Goal: Obtain resource: Download file/media

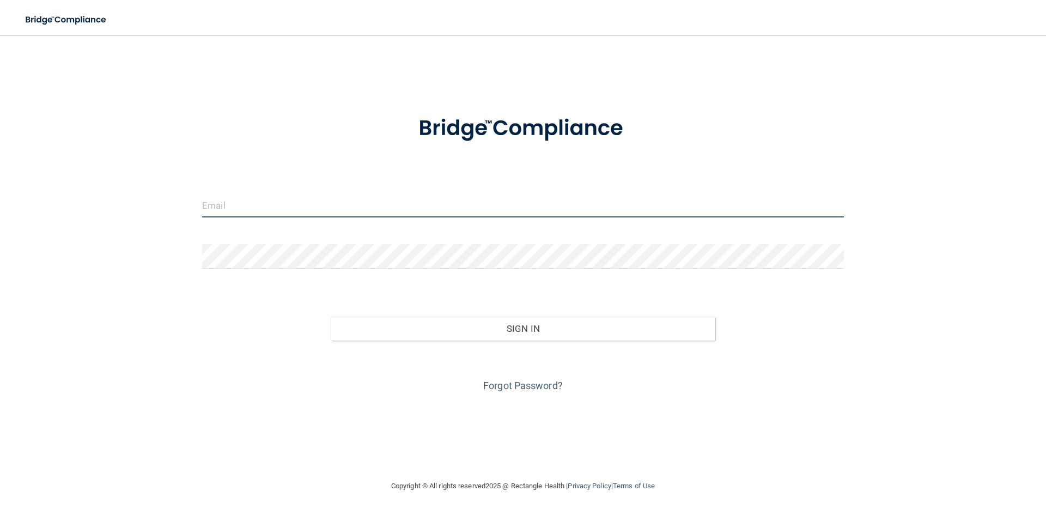
click at [293, 207] on input "email" at bounding box center [523, 205] width 642 height 25
type input "[EMAIL_ADDRESS][PERSON_NAME][DOMAIN_NAME]"
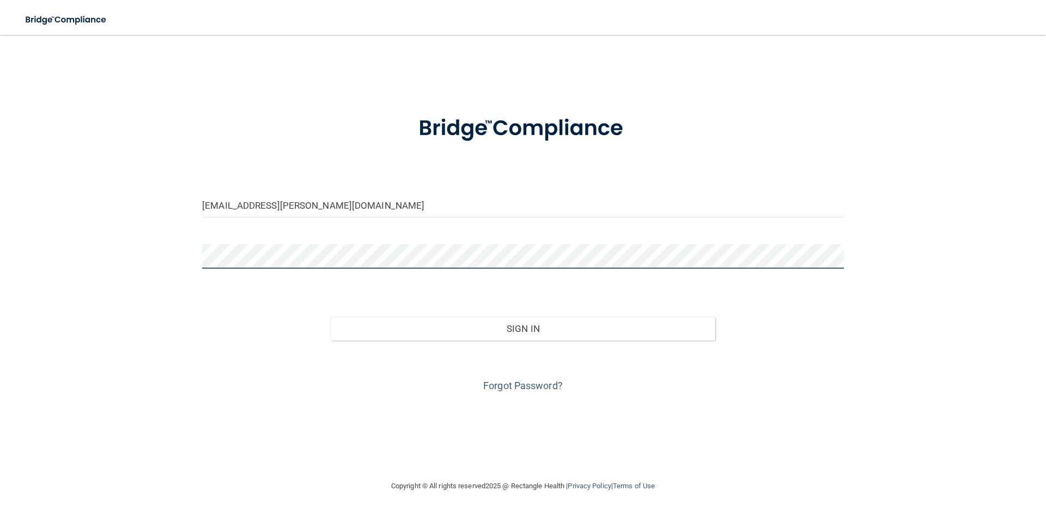
click at [331, 317] on button "Sign In" at bounding box center [523, 329] width 385 height 24
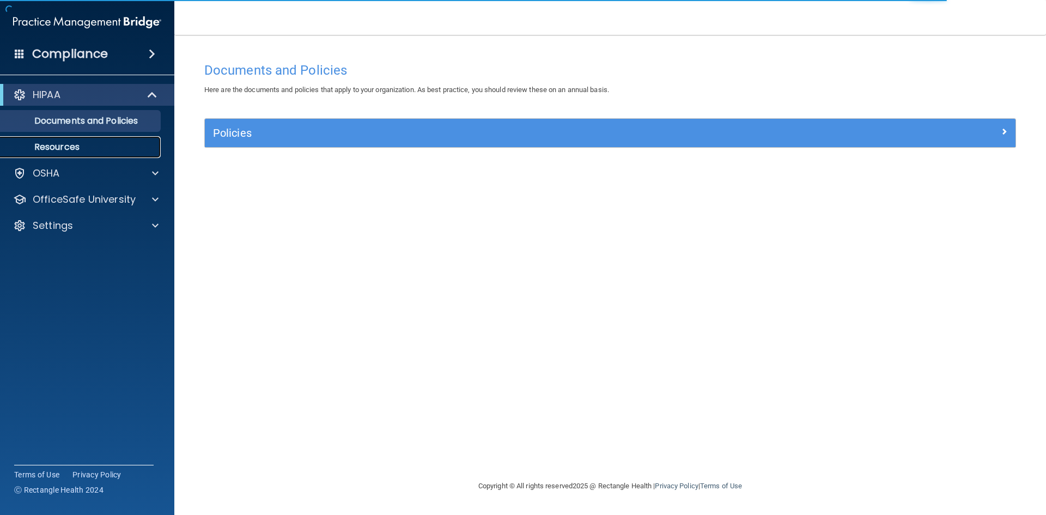
click at [84, 141] on link "Resources" at bounding box center [75, 147] width 172 height 22
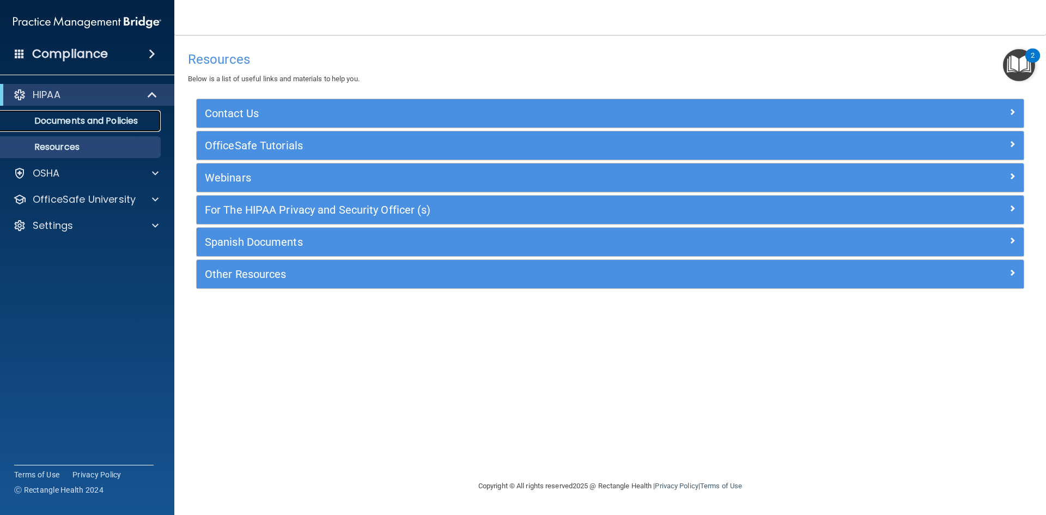
click at [97, 117] on p "Documents and Policies" at bounding box center [81, 121] width 149 height 11
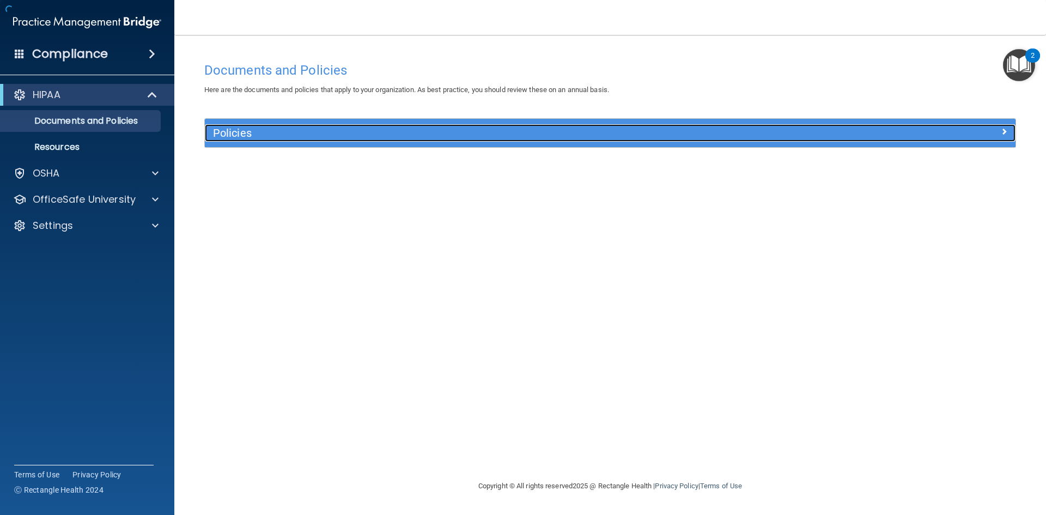
click at [238, 131] on h5 "Policies" at bounding box center [509, 133] width 592 height 12
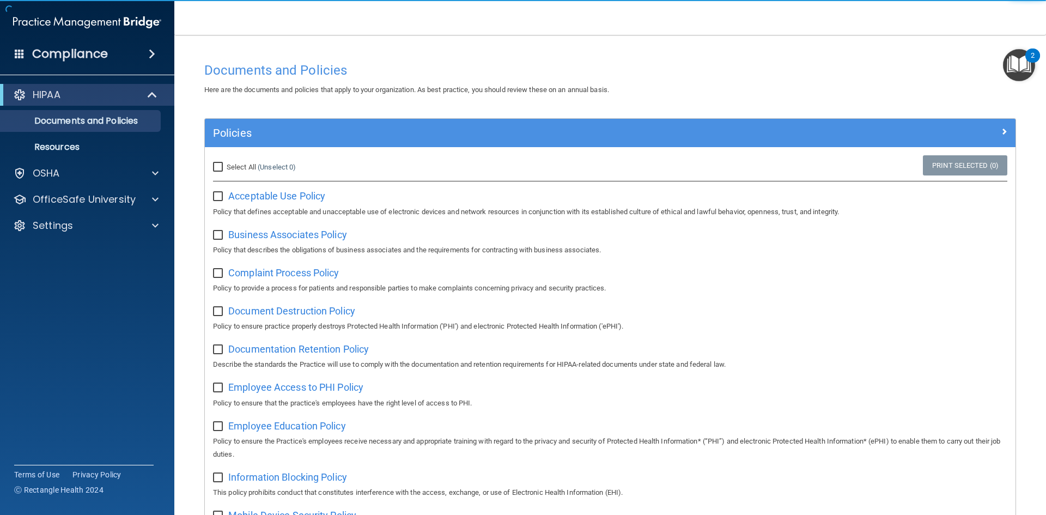
click at [222, 167] on input "Select All (Unselect 0) Unselect All" at bounding box center [219, 167] width 13 height 9
checkbox input "true"
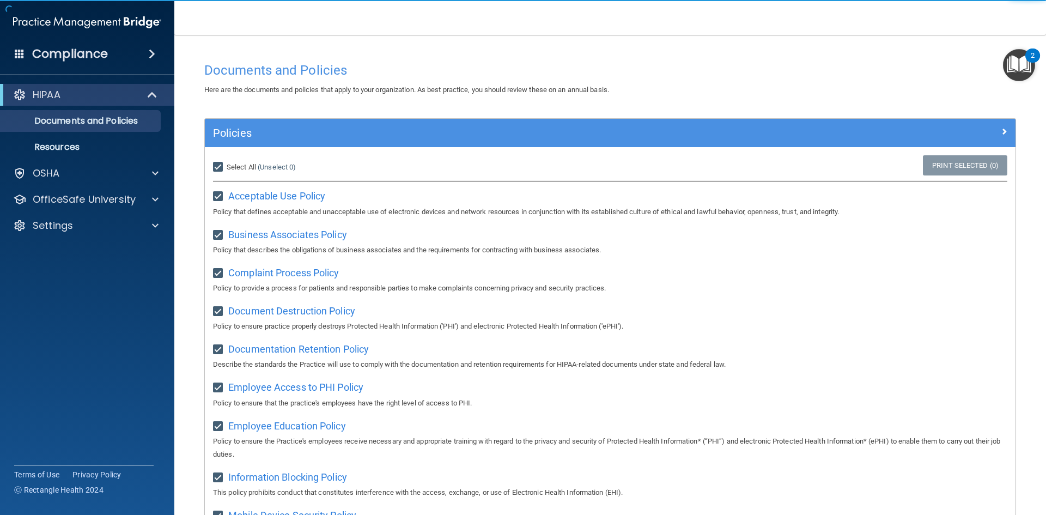
checkbox input "true"
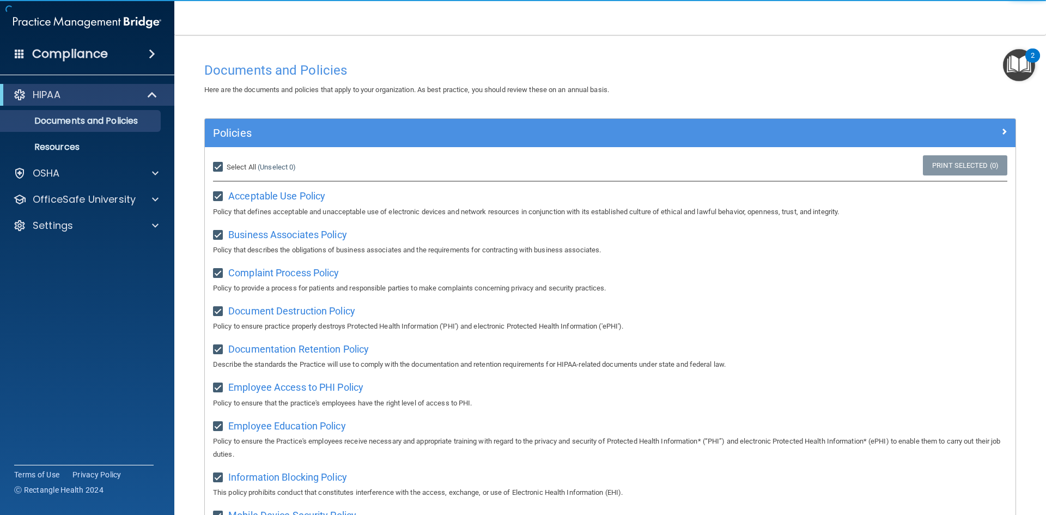
checkbox input "true"
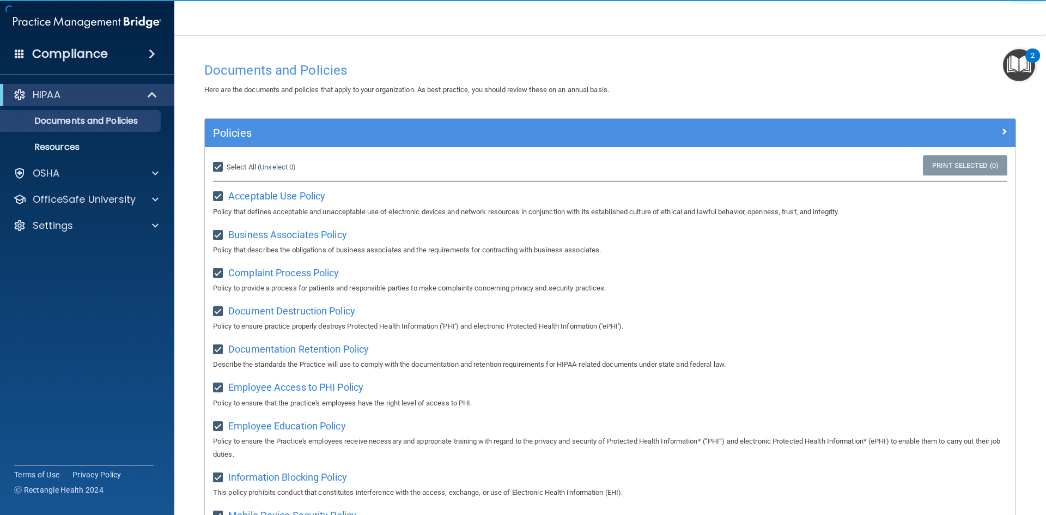
checkbox input "true"
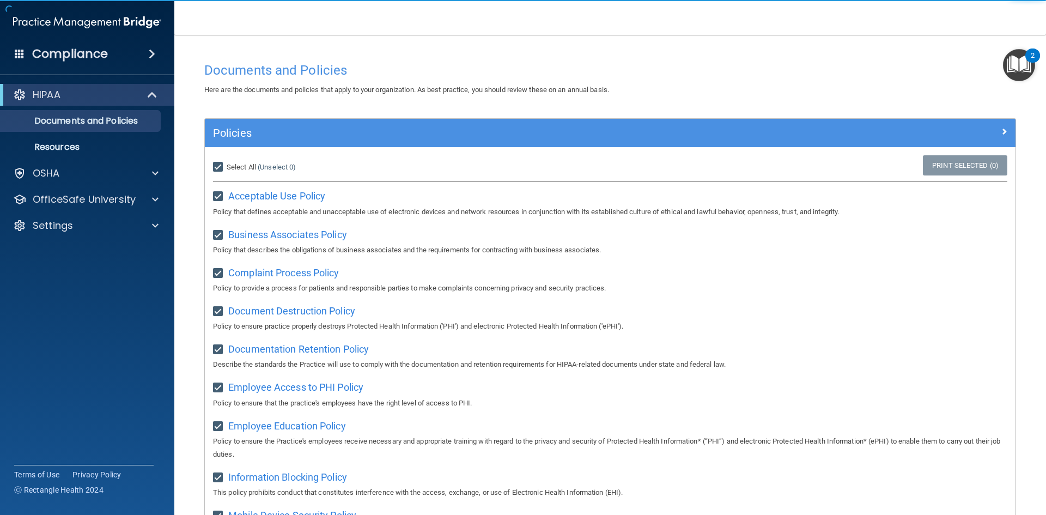
checkbox input "true"
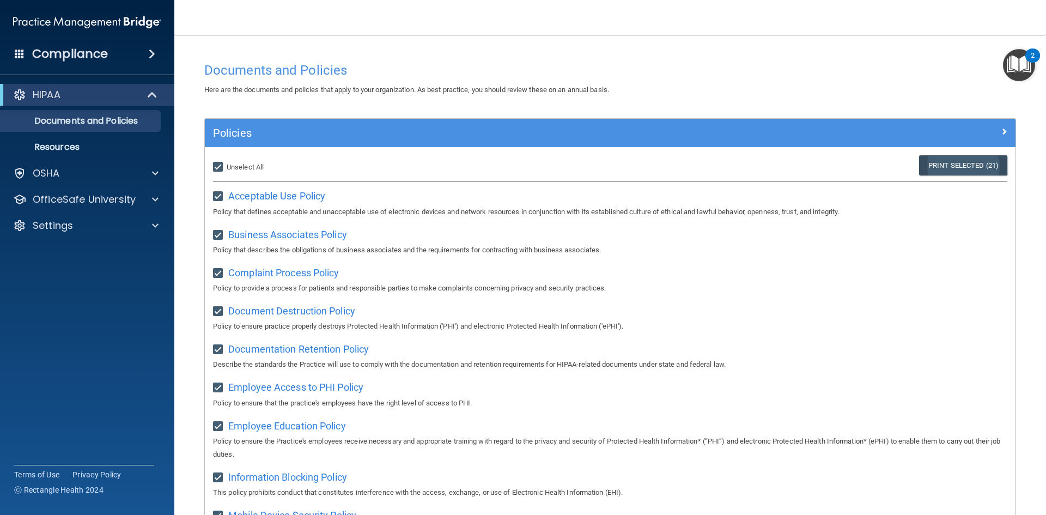
click at [939, 155] on link "Print Selected (21)" at bounding box center [963, 165] width 88 height 20
click at [109, 150] on p "Resources" at bounding box center [81, 147] width 149 height 11
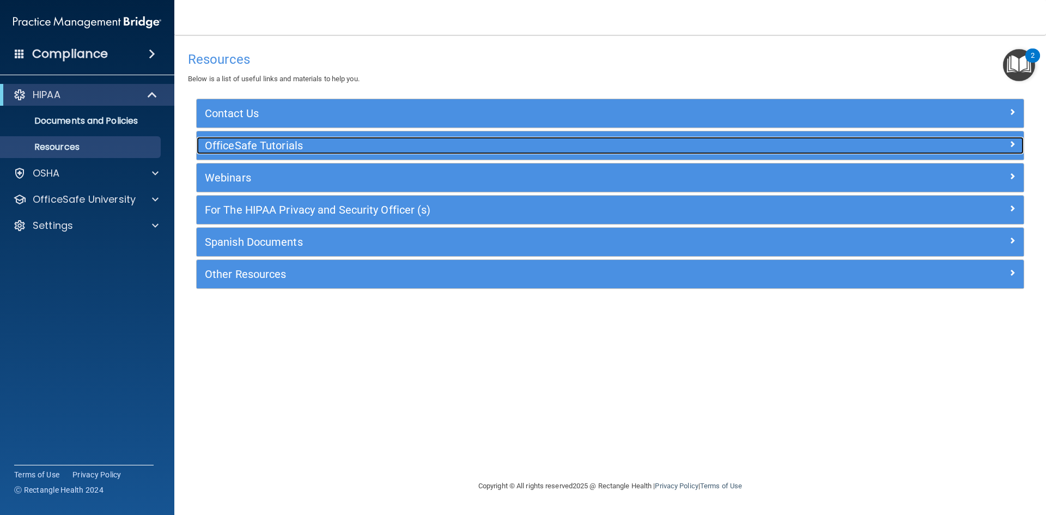
click at [264, 145] on h5 "OfficeSafe Tutorials" at bounding box center [507, 145] width 604 height 12
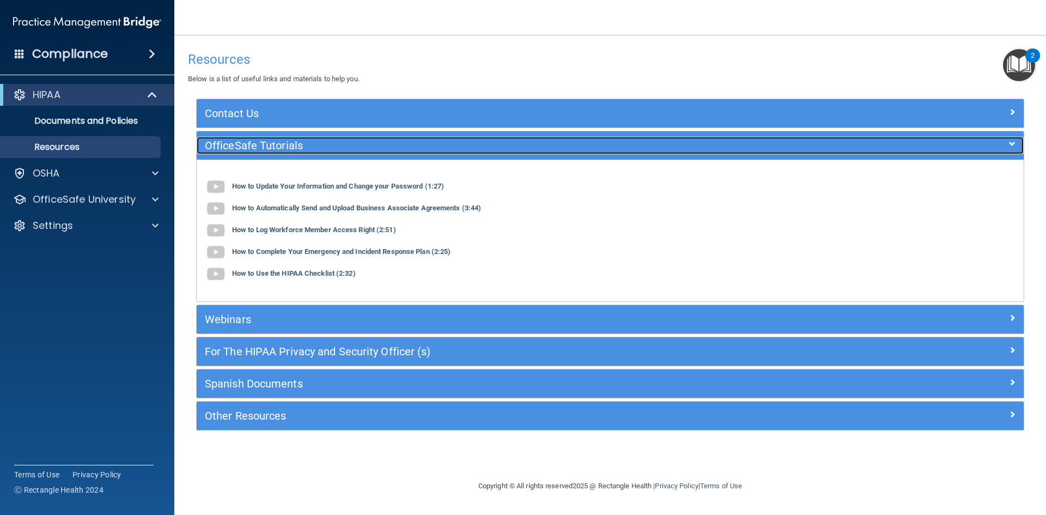
click at [264, 145] on h5 "OfficeSafe Tutorials" at bounding box center [507, 145] width 604 height 12
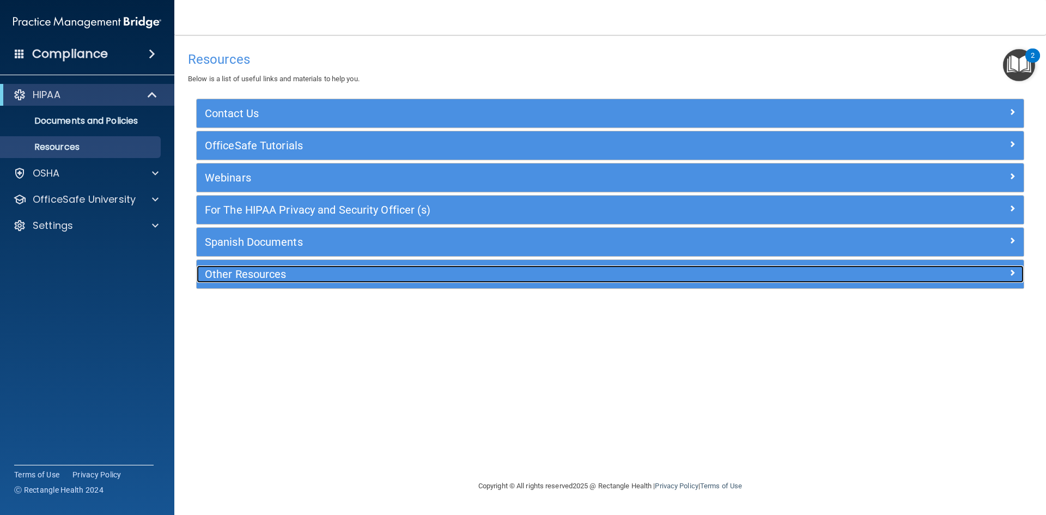
click at [252, 281] on div "Other Resources" at bounding box center [507, 273] width 621 height 17
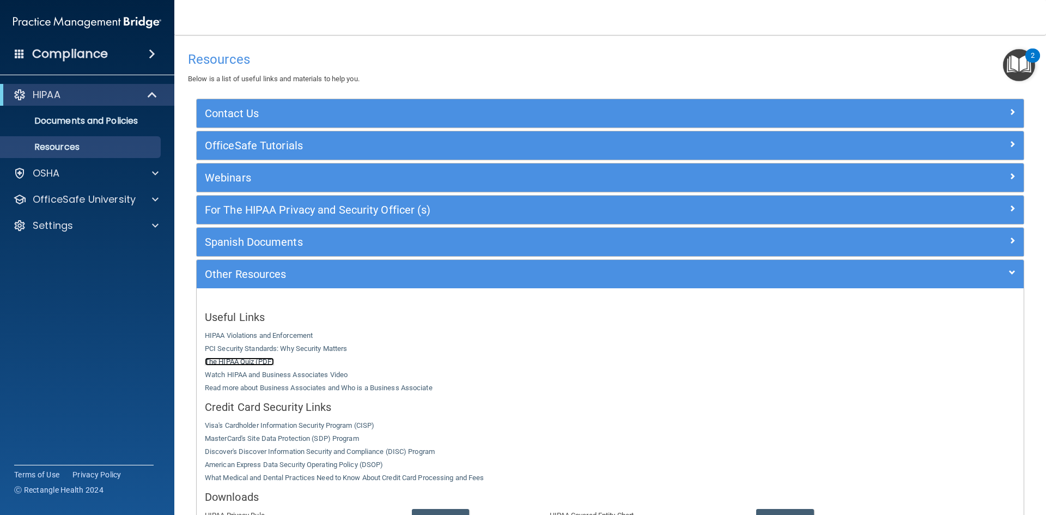
click at [257, 360] on link "The HIPAA Quiz (PDF)" at bounding box center [239, 361] width 69 height 8
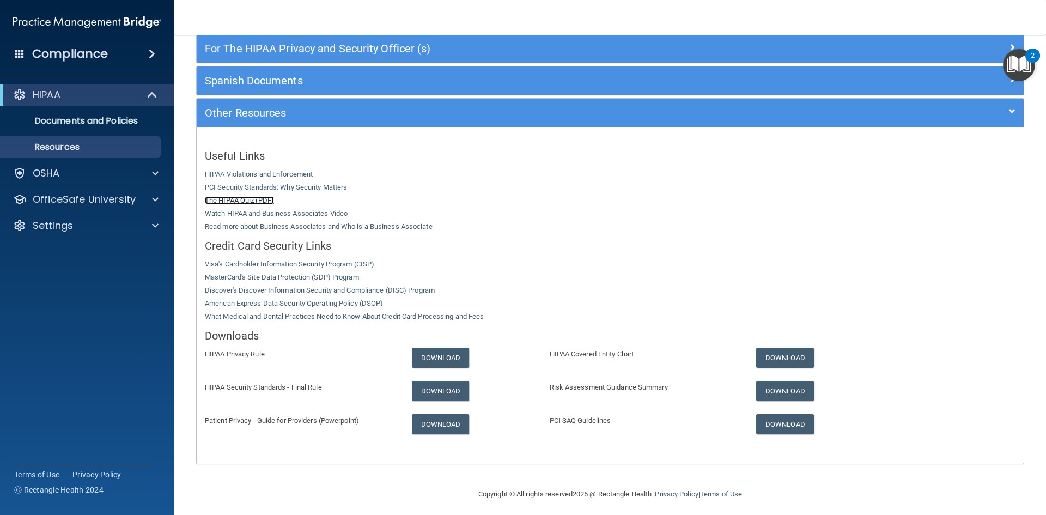
scroll to position [167, 0]
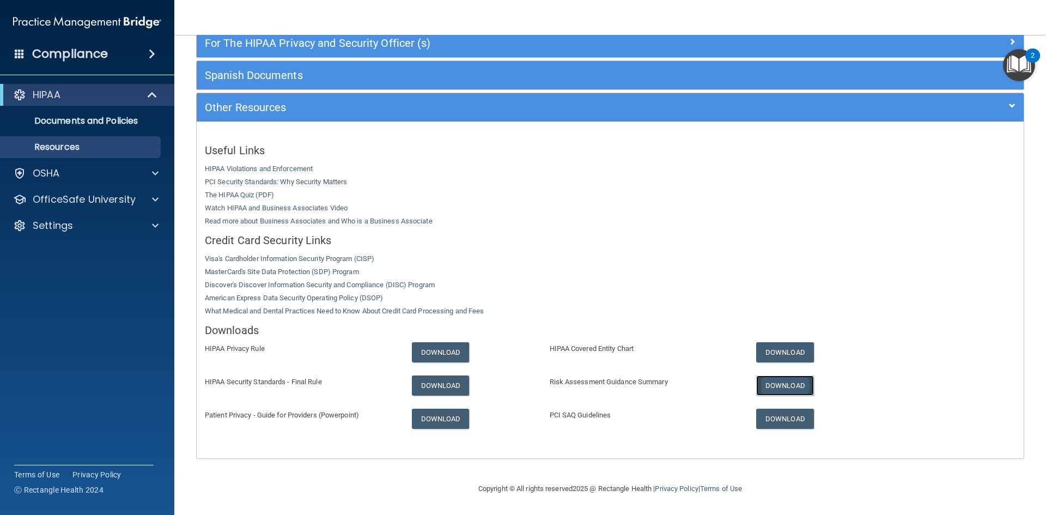
click at [777, 384] on link "Download" at bounding box center [785, 385] width 58 height 20
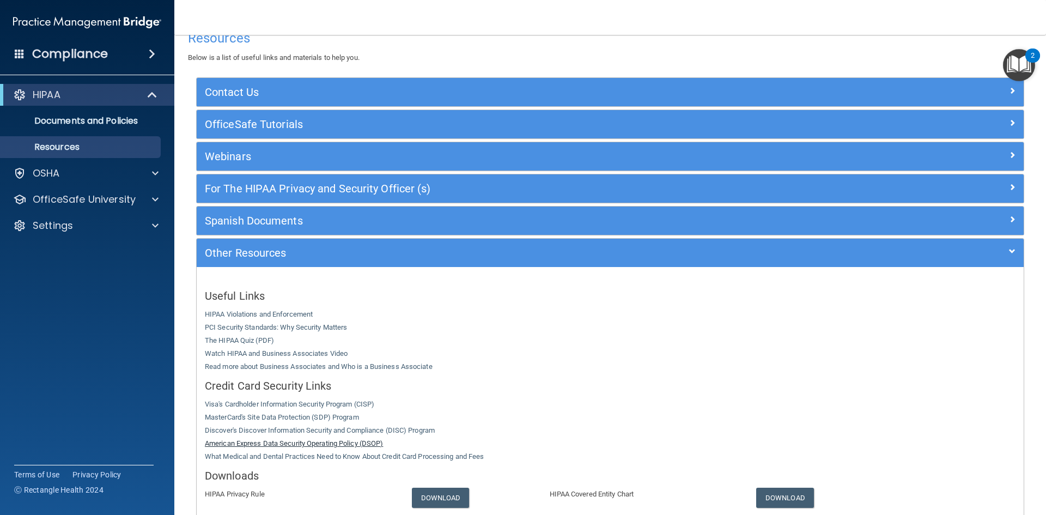
scroll to position [0, 0]
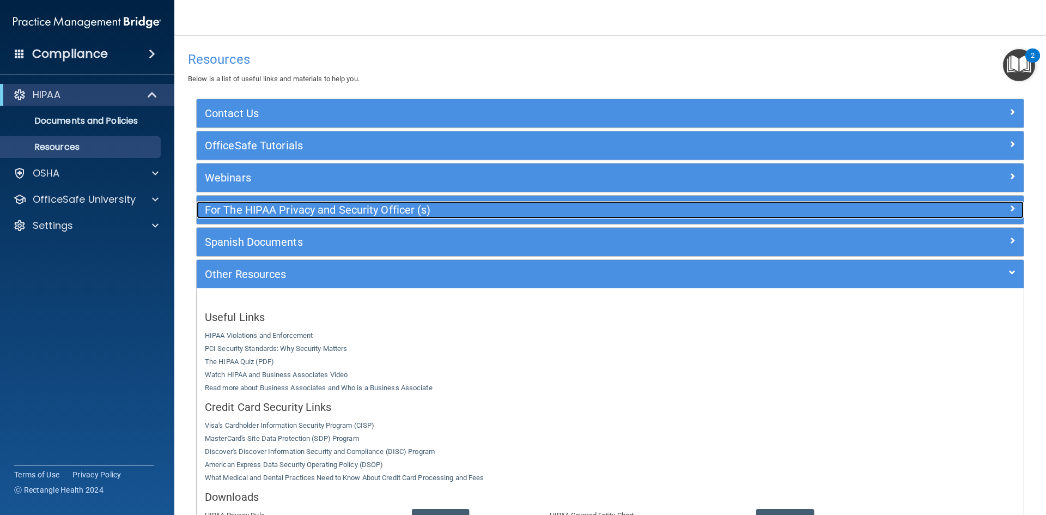
click at [255, 214] on h5 "For The HIPAA Privacy and Security Officer (s)" at bounding box center [507, 210] width 604 height 12
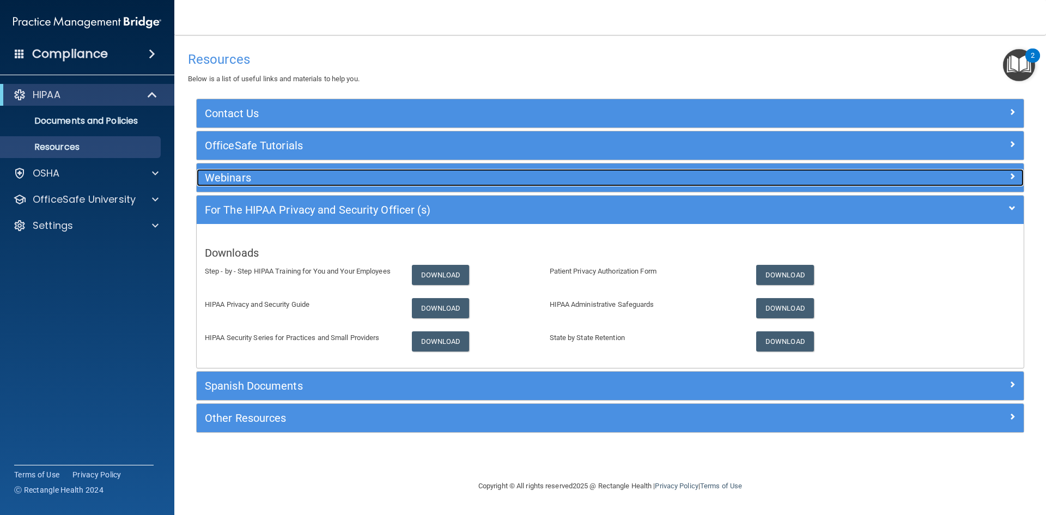
click at [229, 179] on h5 "Webinars" at bounding box center [507, 178] width 604 height 12
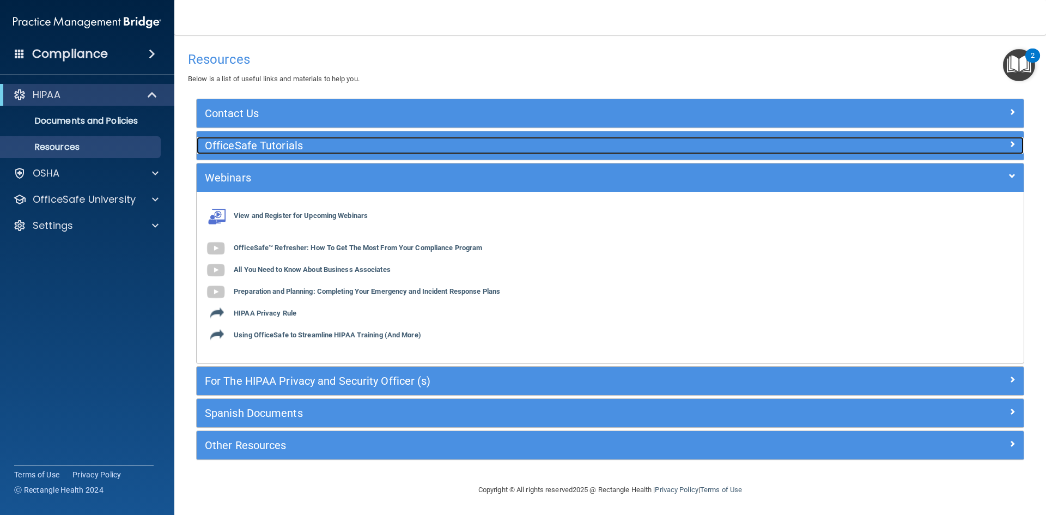
click at [238, 144] on h5 "OfficeSafe Tutorials" at bounding box center [507, 145] width 604 height 12
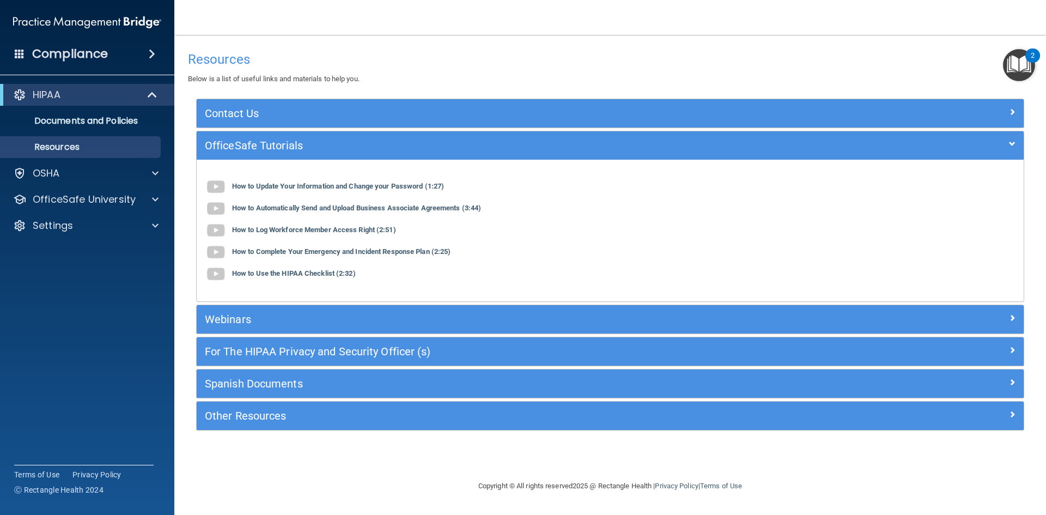
drag, startPoint x: 244, startPoint y: 123, endPoint x: 178, endPoint y: 111, distance: 67.0
click at [244, 123] on div "Contact Us" at bounding box center [610, 113] width 827 height 28
click at [84, 123] on p "Documents and Policies" at bounding box center [81, 121] width 149 height 11
